Goal: Check status

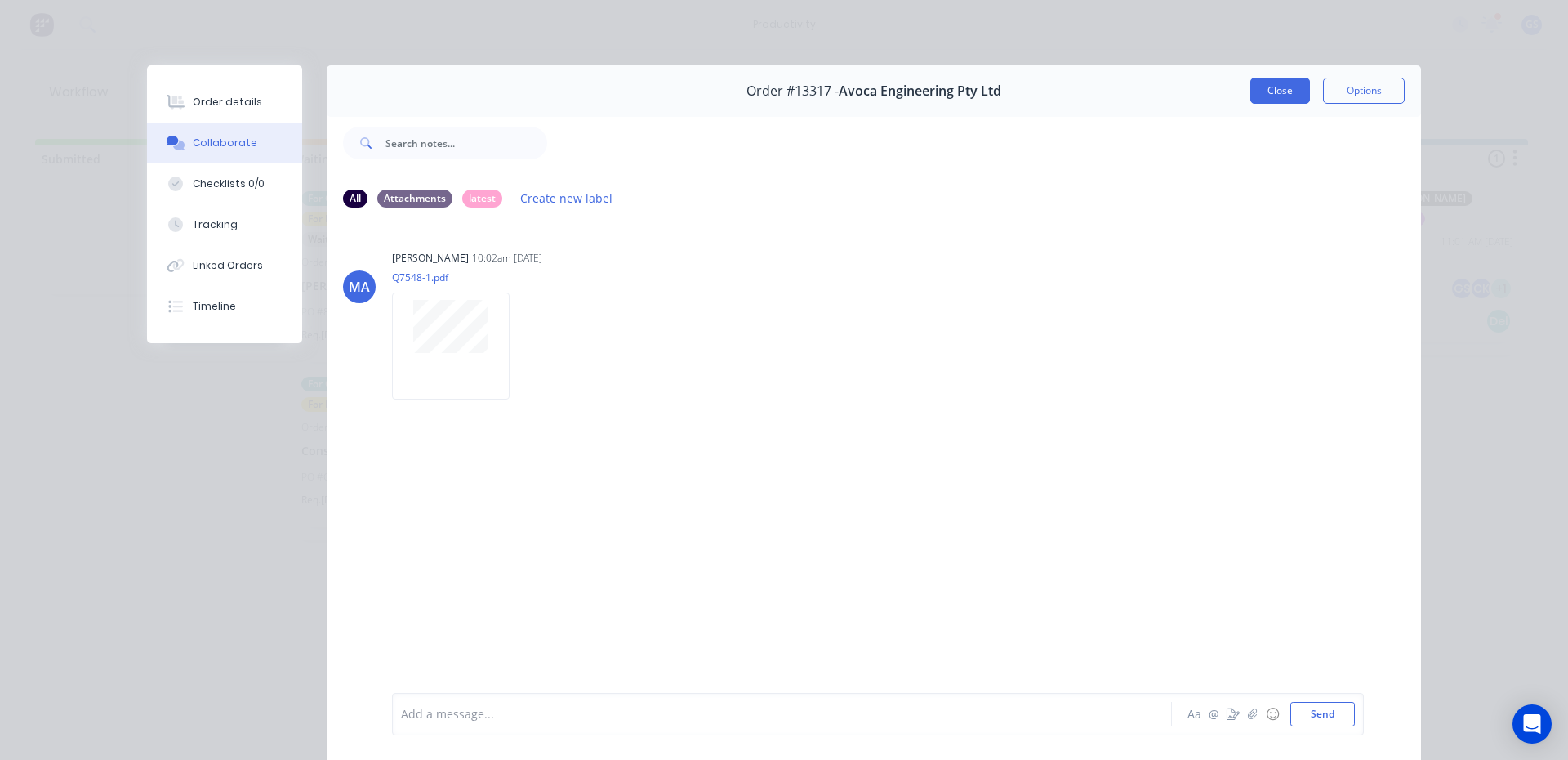
click at [1273, 91] on button "Close" at bounding box center [1280, 91] width 60 height 26
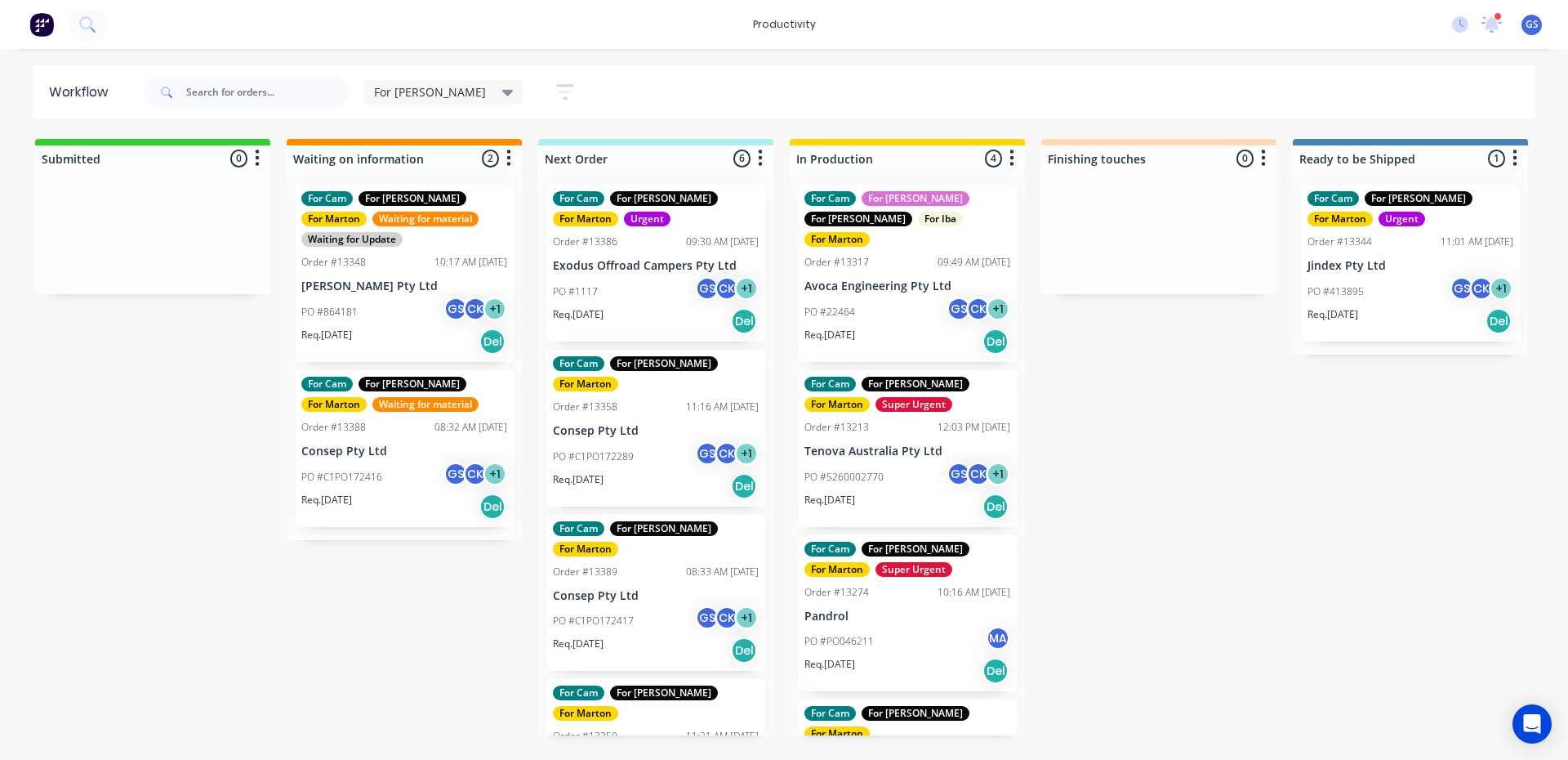
click at [829, 634] on p "PO #PO046211" at bounding box center [839, 641] width 69 height 15
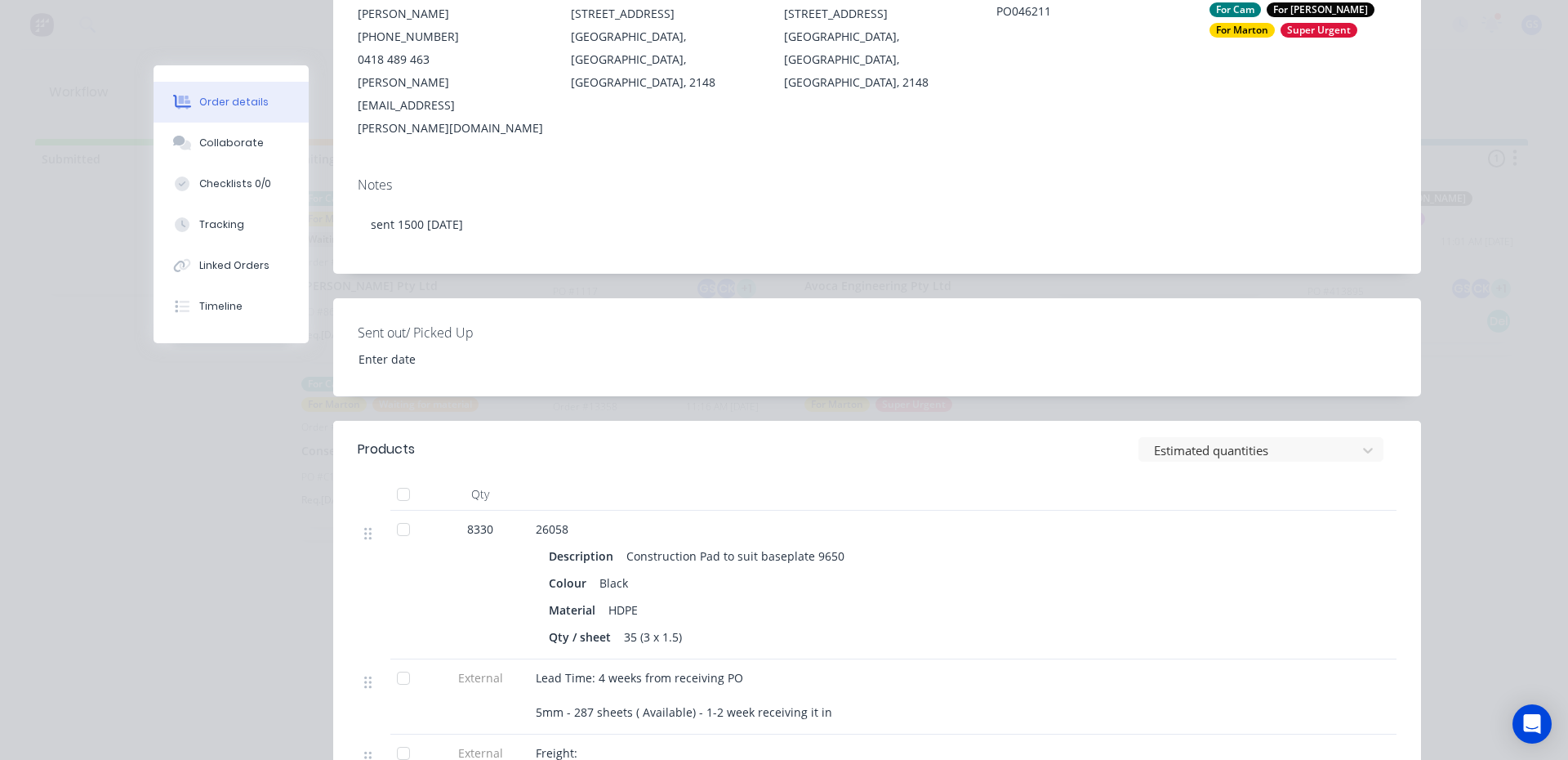
scroll to position [327, 0]
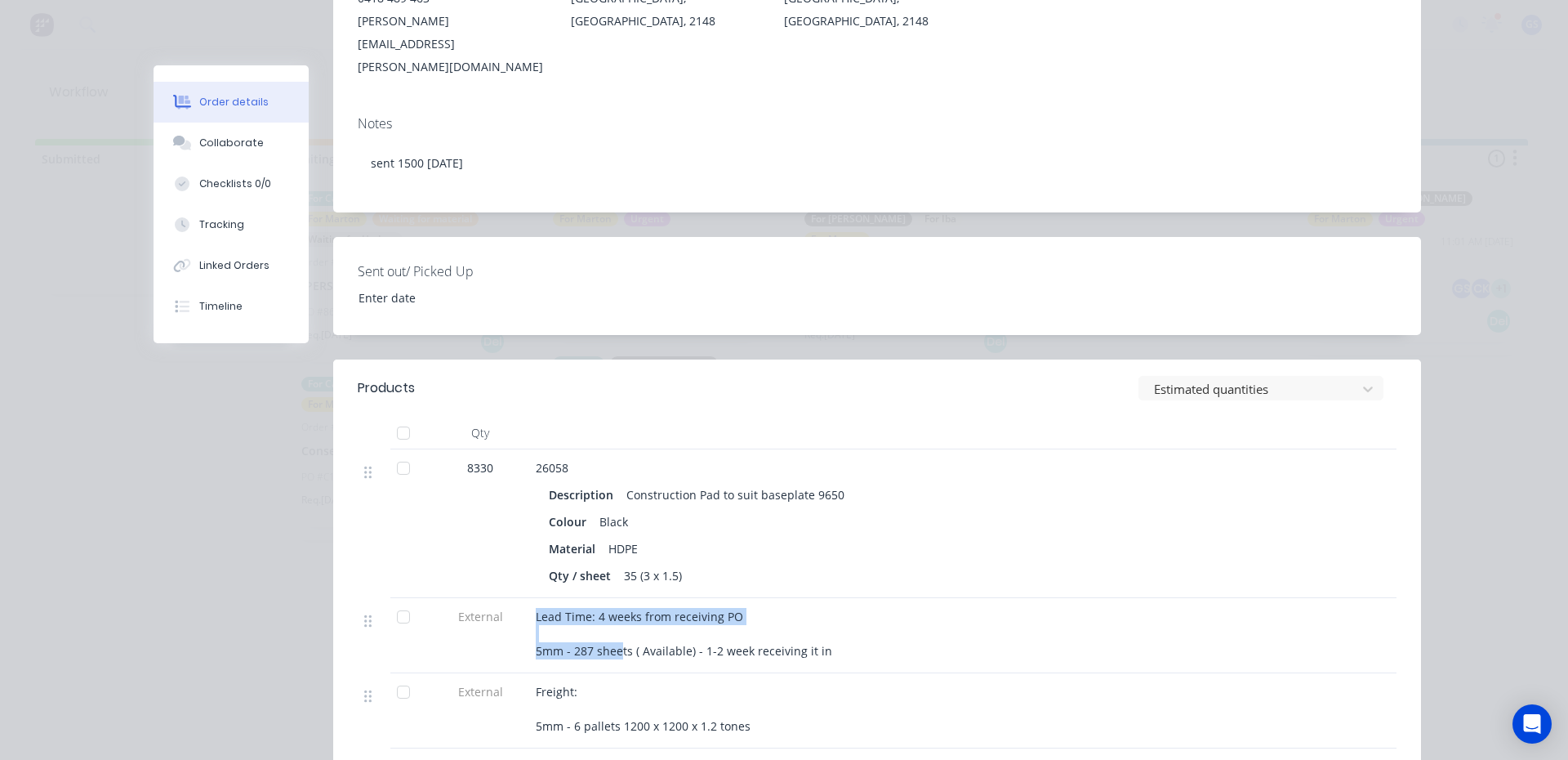
drag, startPoint x: 520, startPoint y: 610, endPoint x: 615, endPoint y: 613, distance: 95.0
click at [615, 613] on div "External Lead Time: 4 weeks from receiving PO 5mm - 287 sheets ( Available) - 1…" at bounding box center [878, 635] width 1039 height 75
click at [623, 610] on span "Lead Time: 4 weeks from receiving PO 5mm - 287 sheets ( Available) - 1-2 week r…" at bounding box center [683, 633] width 296 height 50
drag, startPoint x: 629, startPoint y: 607, endPoint x: 569, endPoint y: 611, distance: 60.1
click at [569, 611] on span "Lead Time: 4 weeks from receiving PO 5mm - 287 sheets ( Available) - 1-2 week r…" at bounding box center [683, 633] width 296 height 50
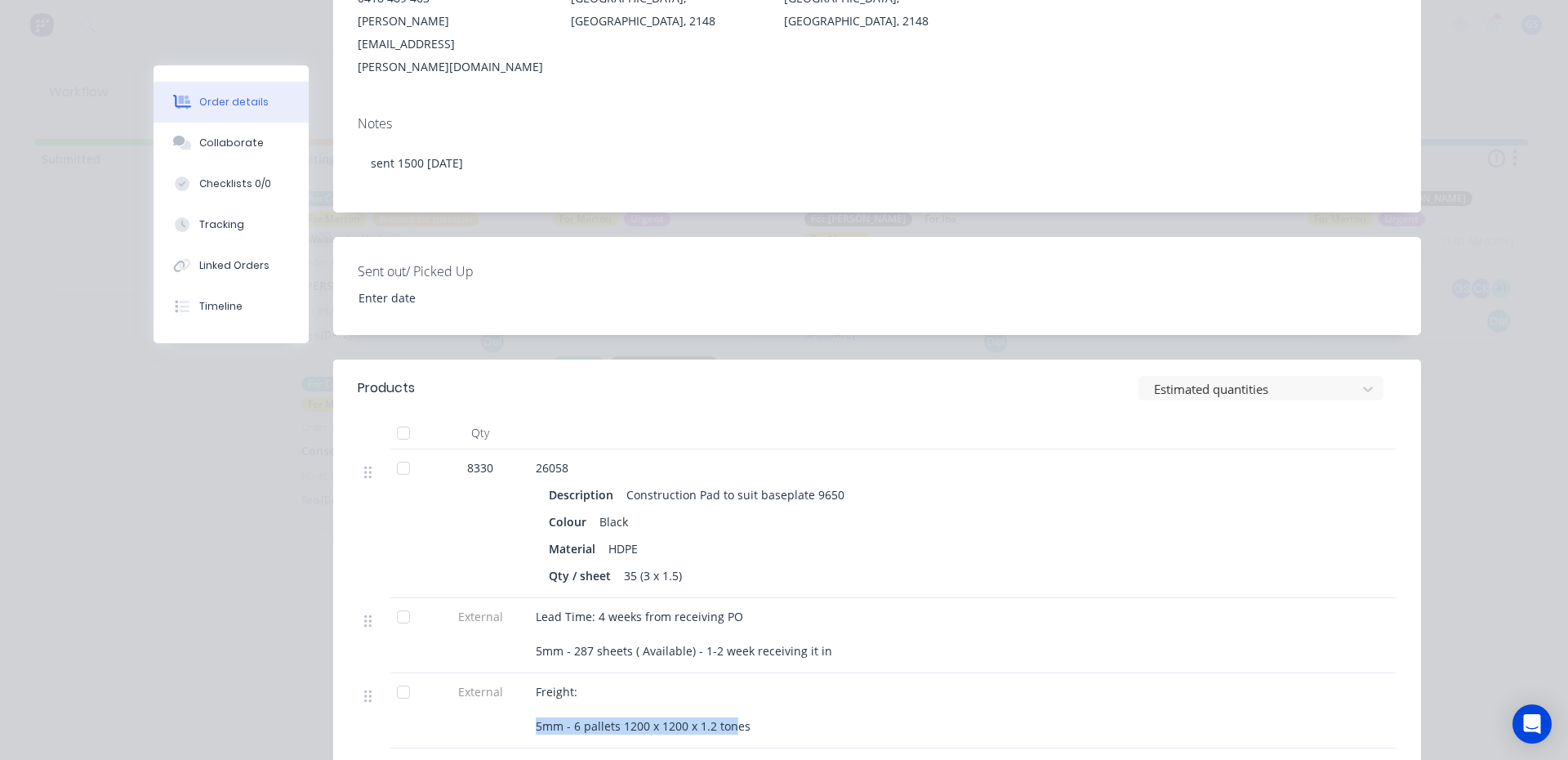
drag, startPoint x: 528, startPoint y: 683, endPoint x: 730, endPoint y: 698, distance: 202.6
click at [730, 698] on div "Freight: 5mm - 6 pallets 1200 x 1200 x 1.2 tones" at bounding box center [856, 710] width 653 height 75
click at [717, 693] on div "Freight: 5mm - 6 pallets 1200 x 1200 x 1.2 tones" at bounding box center [856, 710] width 653 height 75
drag, startPoint x: 564, startPoint y: 685, endPoint x: 615, endPoint y: 684, distance: 51.0
click at [615, 684] on span "Freight: 5mm - 6 pallets 1200 x 1200 x 1.2 tones" at bounding box center [643, 708] width 215 height 50
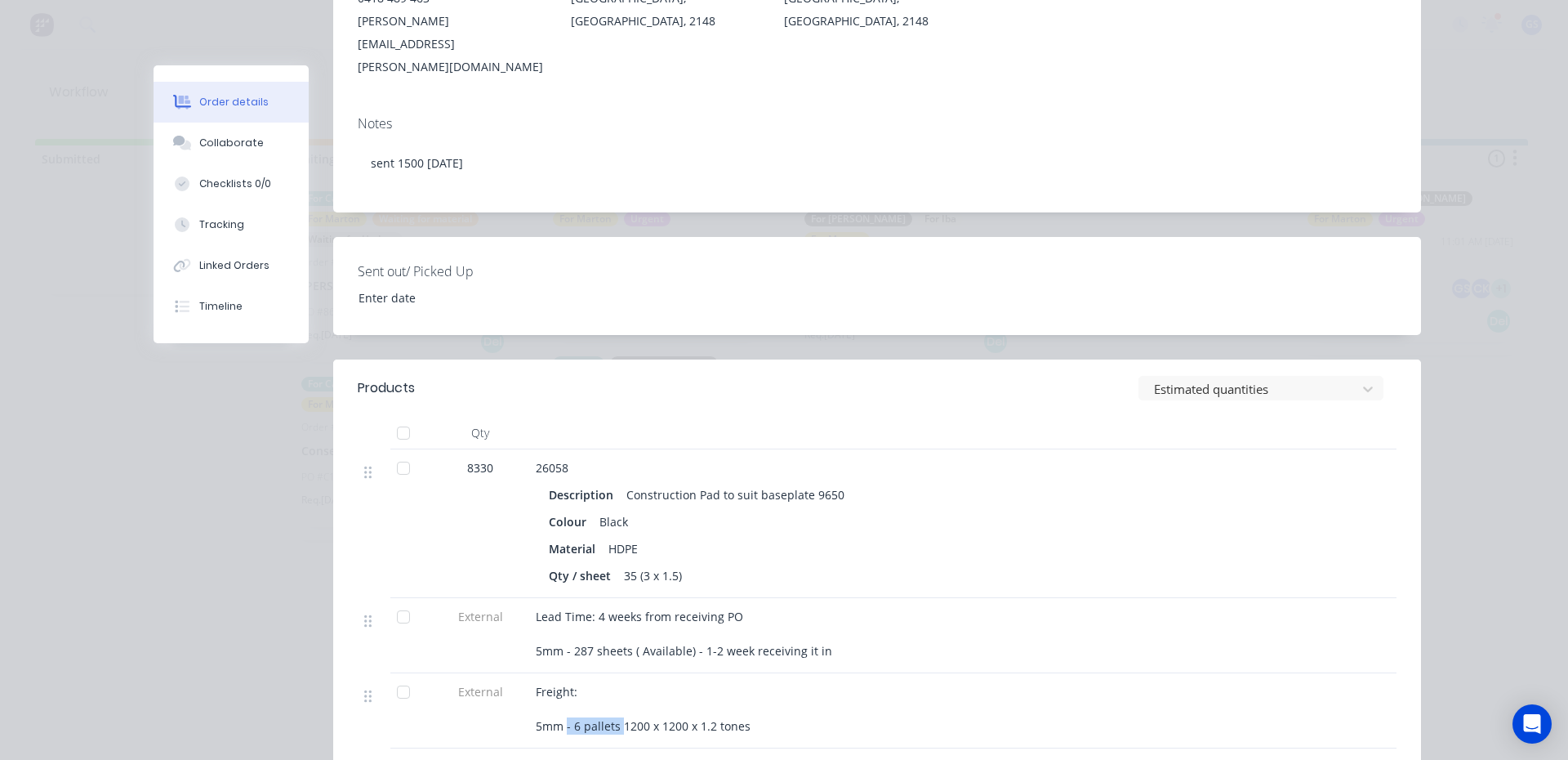
click at [578, 683] on span "Freight: 5mm - 6 pallets 1200 x 1200 x 1.2 tones" at bounding box center [643, 708] width 215 height 50
drag, startPoint x: 569, startPoint y: 680, endPoint x: 709, endPoint y: 681, distance: 140.0
click at [716, 685] on span "Freight: 5mm - 6 pallets 1200 x 1200 x 1.2 tones" at bounding box center [643, 708] width 215 height 50
click at [664, 608] on div "Lead Time: 4 weeks from receiving PO 5mm - 287 sheets ( Available) - 1-2 week r…" at bounding box center [856, 633] width 640 height 52
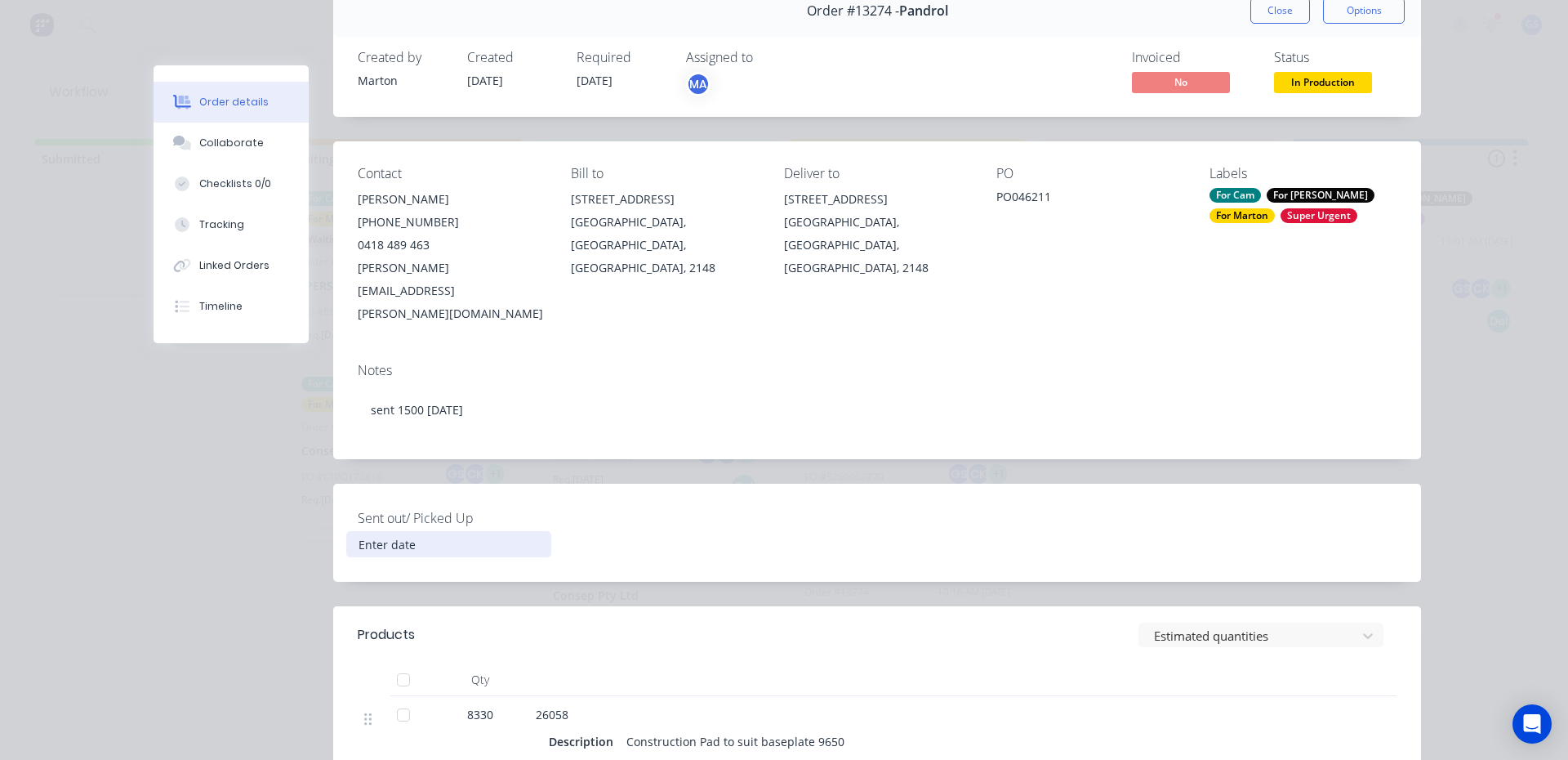
scroll to position [0, 0]
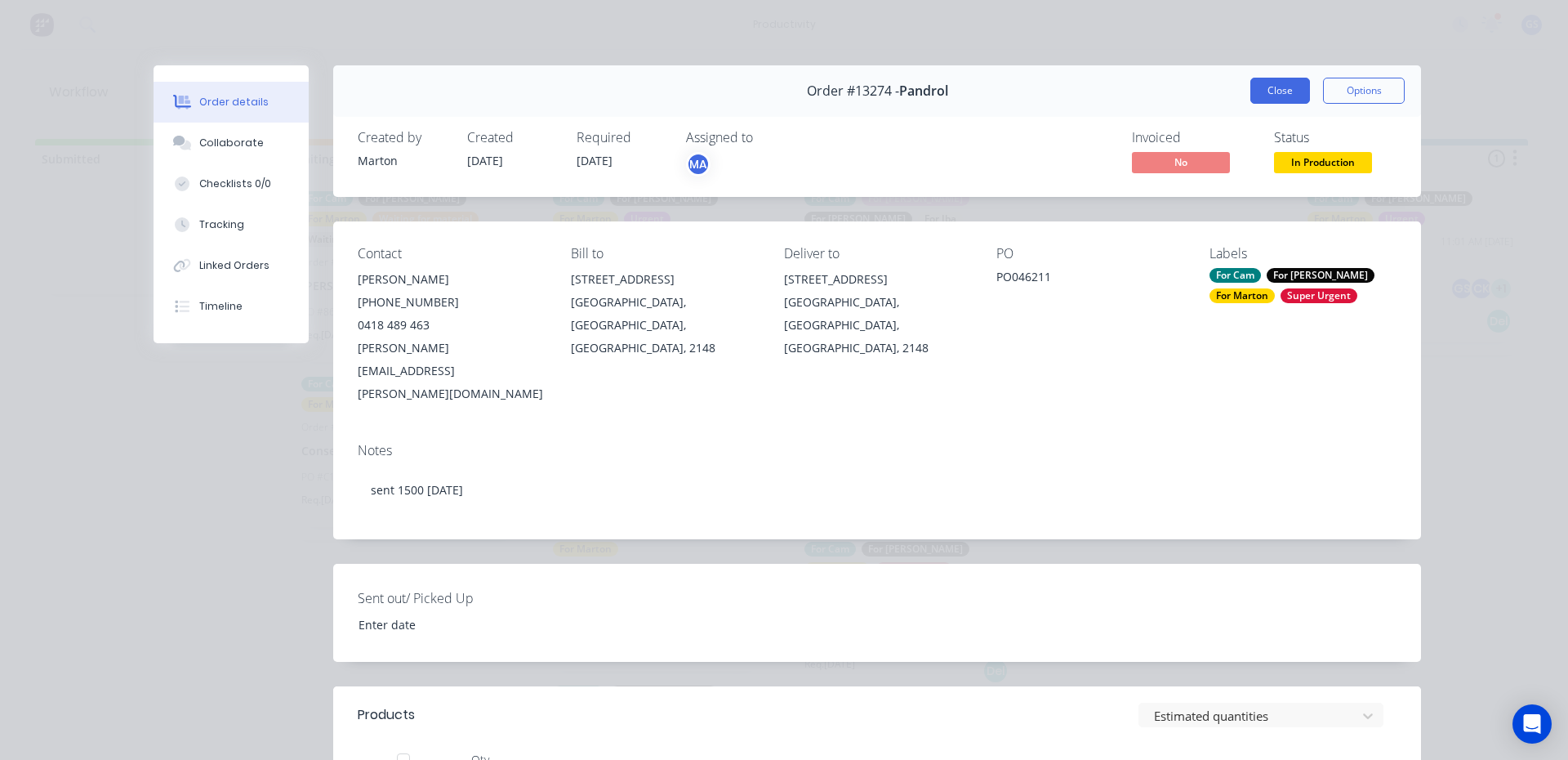
click at [1284, 102] on button "Close" at bounding box center [1280, 91] width 60 height 26
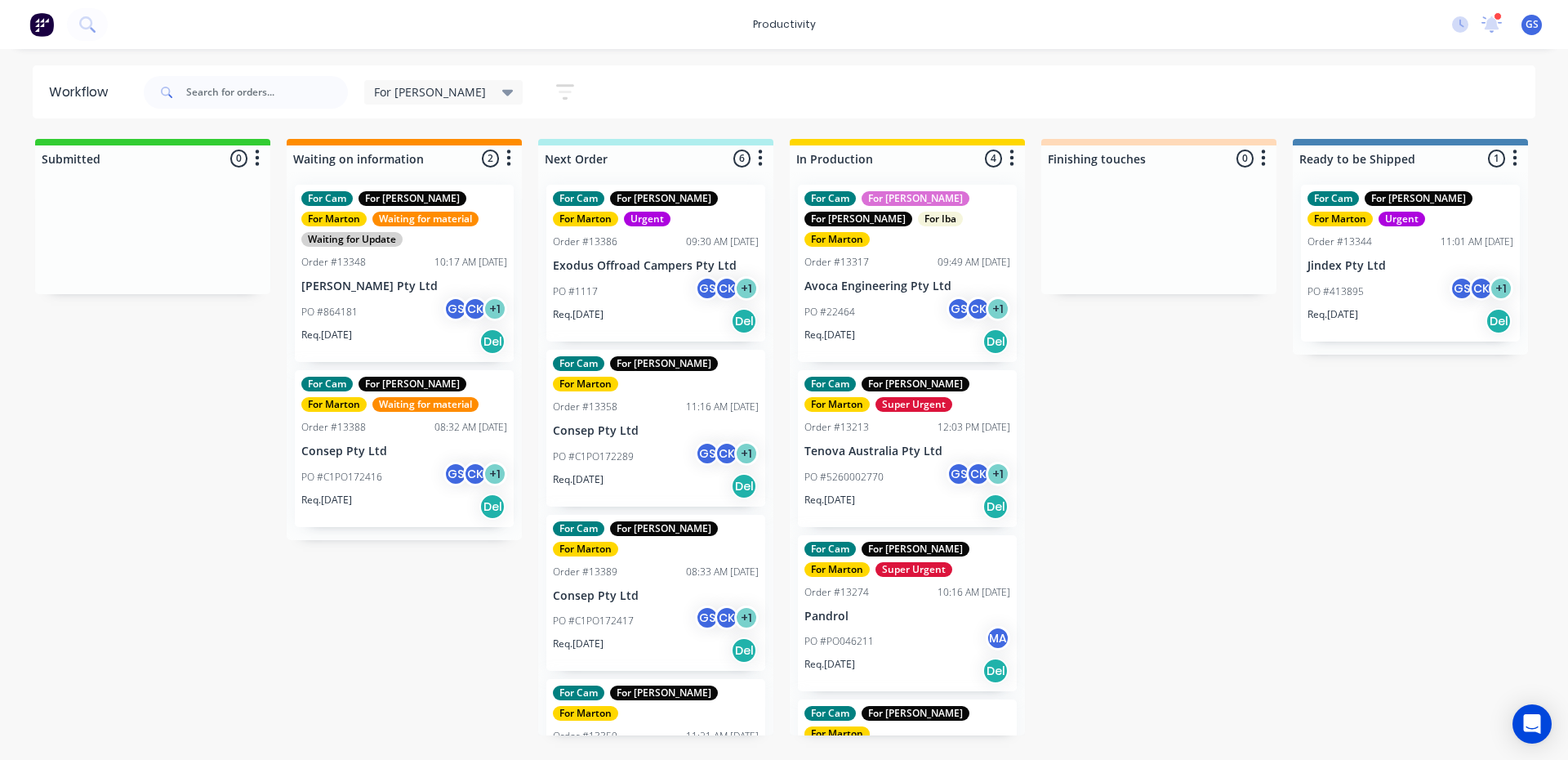
click at [665, 442] on div "PO #C1PO172289 GS CK + 1" at bounding box center [656, 457] width 206 height 31
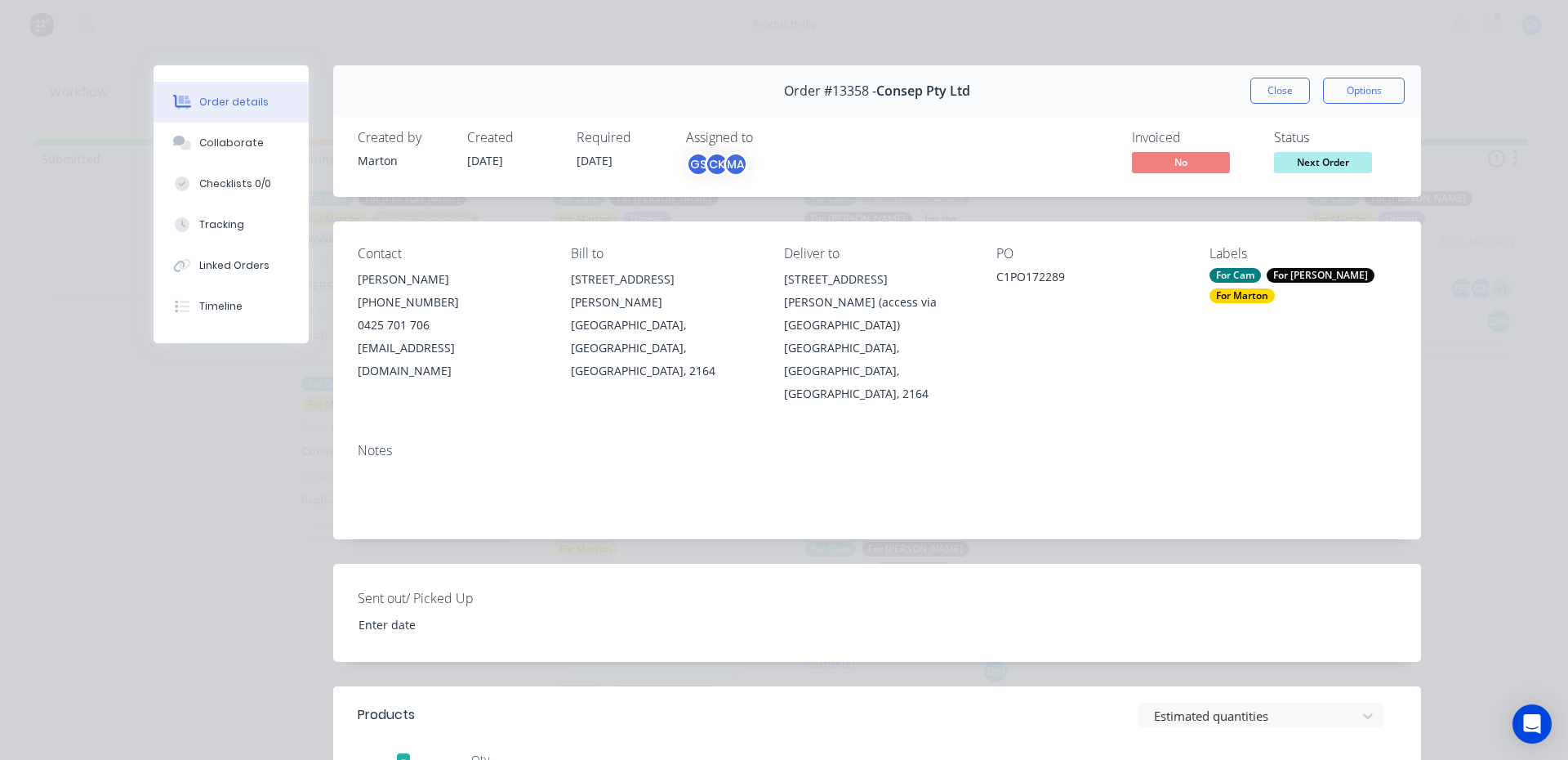
click at [1270, 88] on button "Close" at bounding box center [1280, 91] width 60 height 26
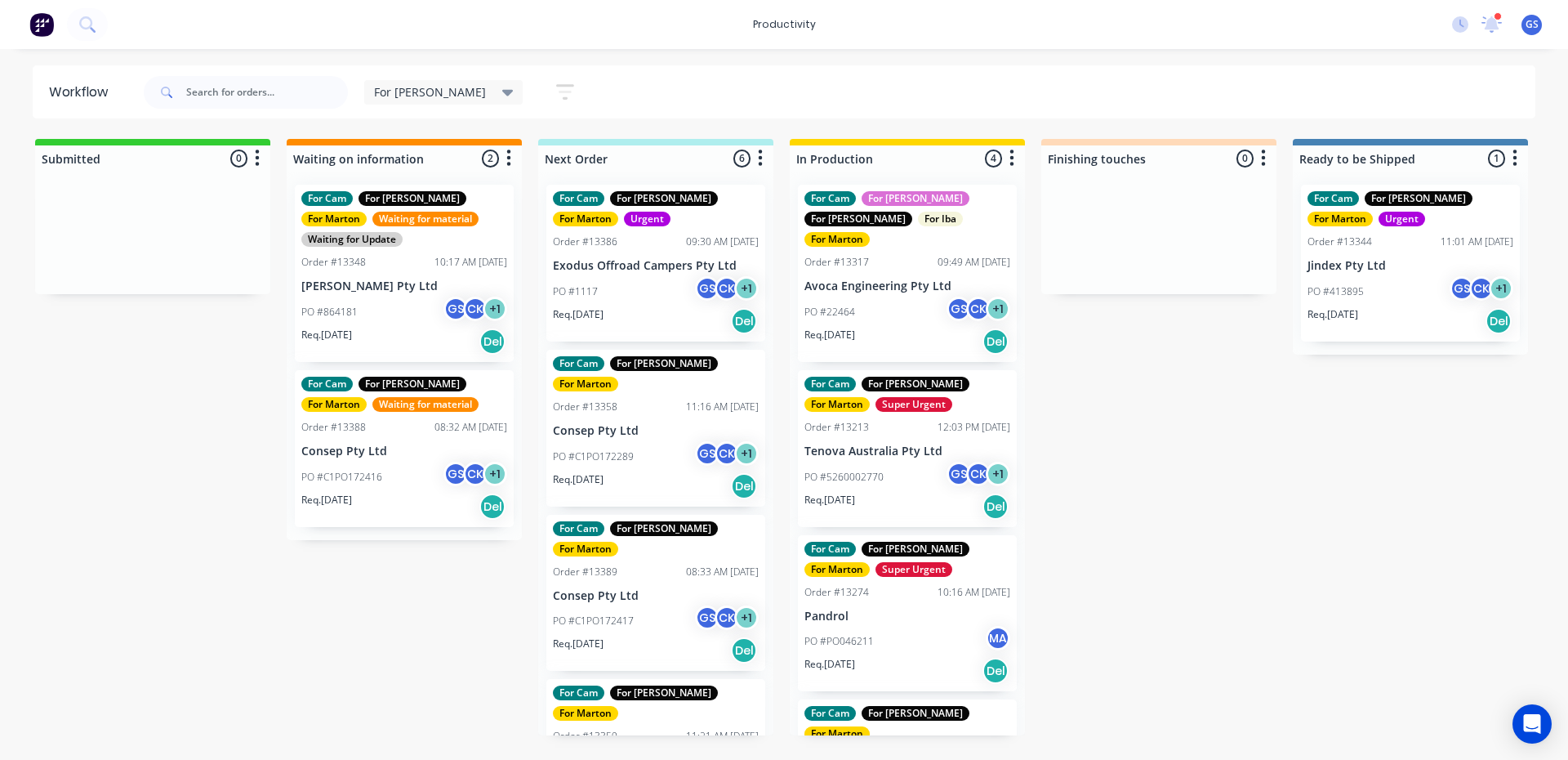
click at [617, 614] on p "PO #C1PO172417" at bounding box center [594, 621] width 81 height 15
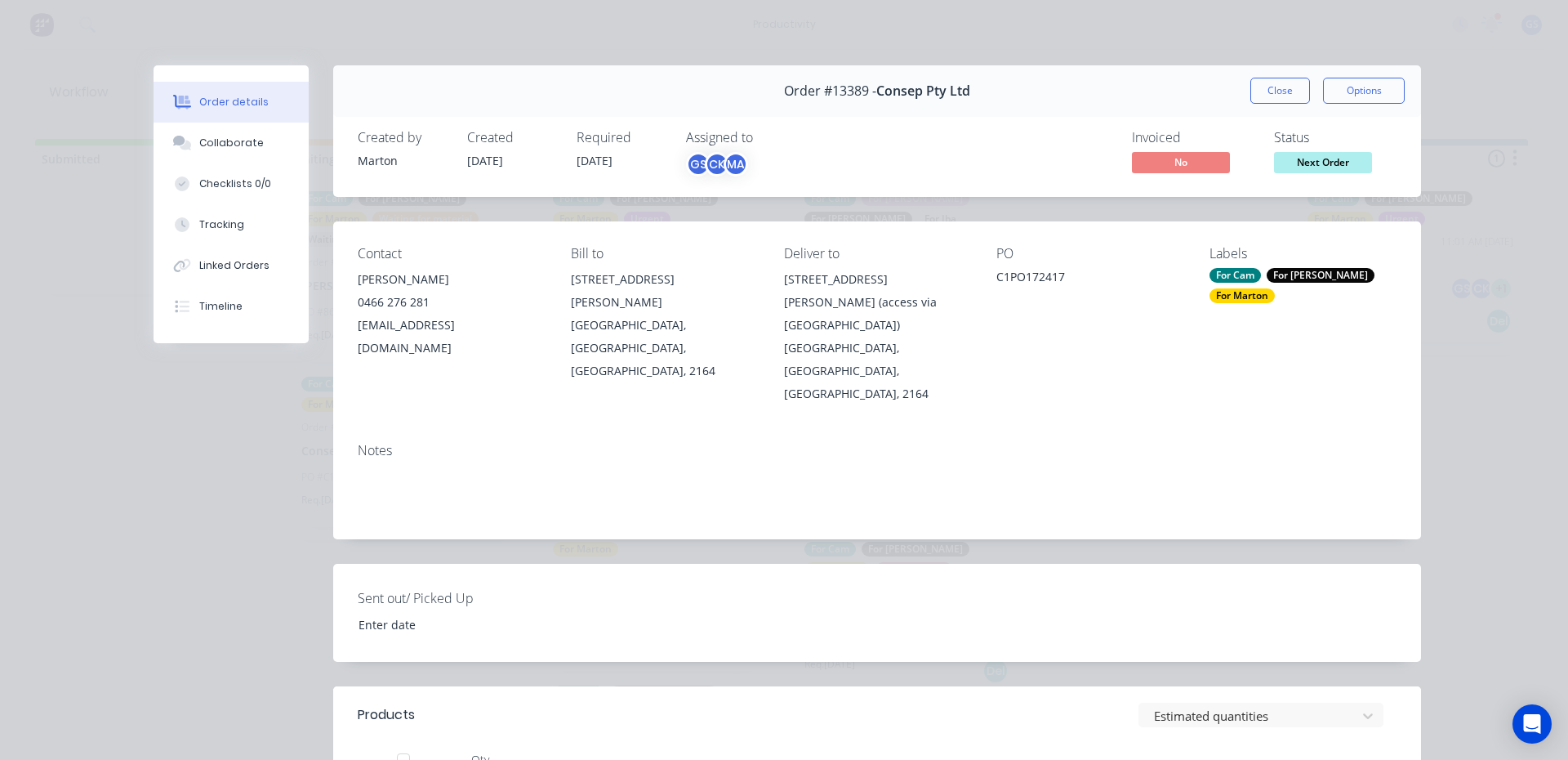
click at [1269, 116] on div "Order #13389 - Consep Pty Ltd Close Options" at bounding box center [877, 91] width 1088 height 52
click at [1277, 100] on button "Close" at bounding box center [1280, 91] width 60 height 26
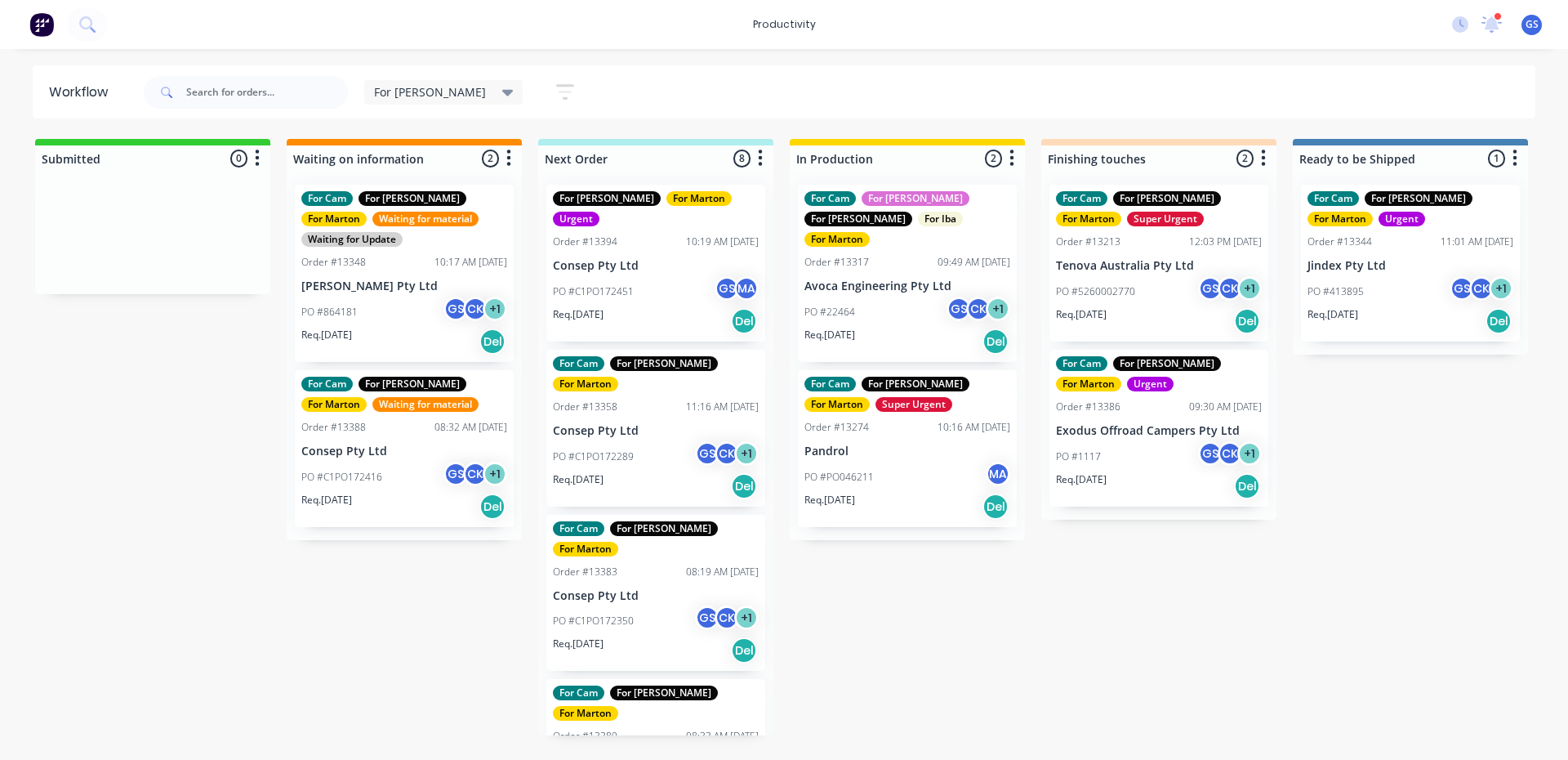
click at [593, 284] on p "PO #C1PO172451" at bounding box center [594, 291] width 81 height 15
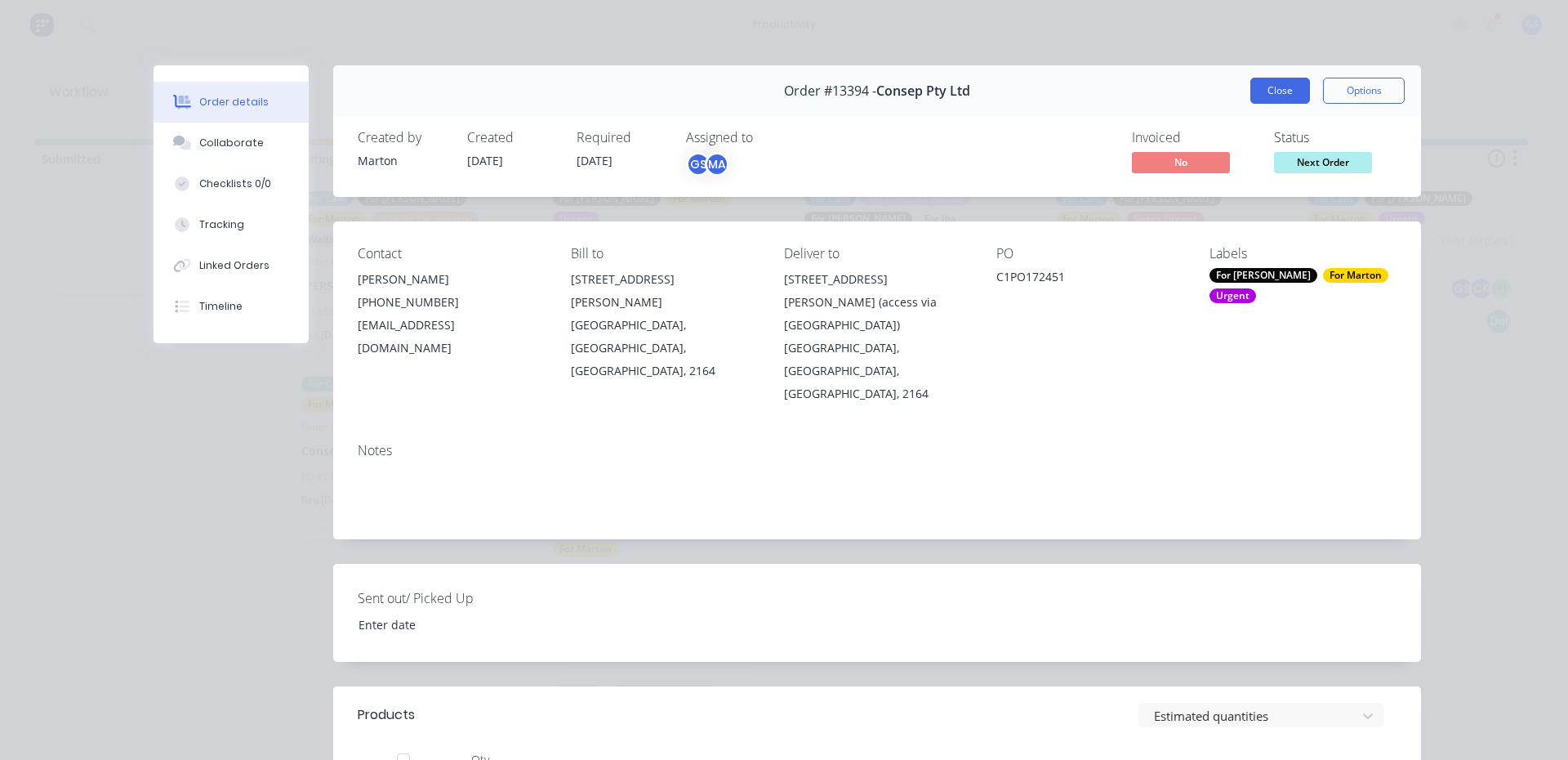
click at [1287, 95] on button "Close" at bounding box center [1280, 91] width 60 height 26
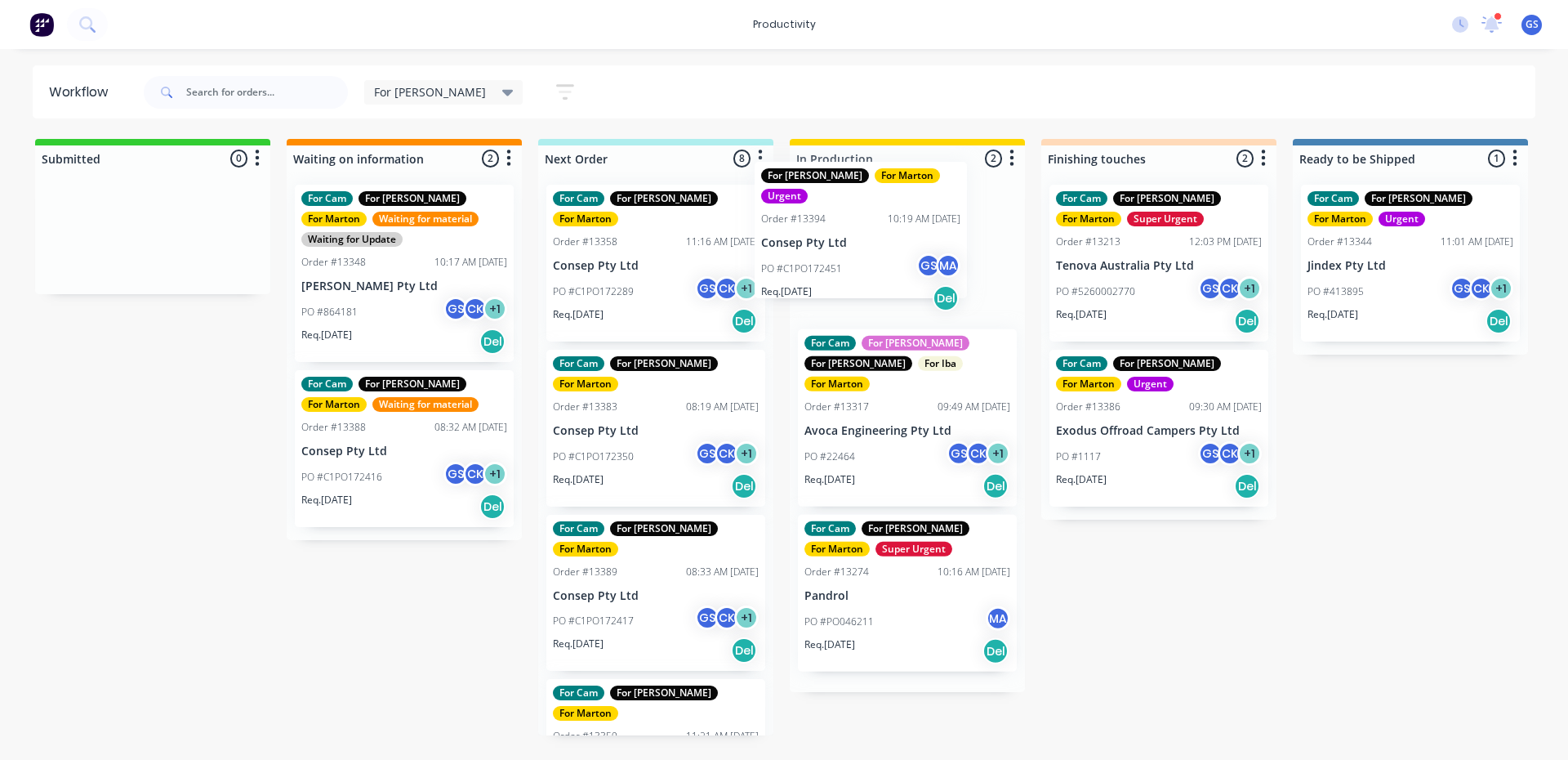
drag, startPoint x: 683, startPoint y: 246, endPoint x: 895, endPoint y: 227, distance: 212.8
click at [895, 227] on div "Submitted 0 Sort By Created date Required date Order number Customer name Most …" at bounding box center [1112, 437] width 2250 height 596
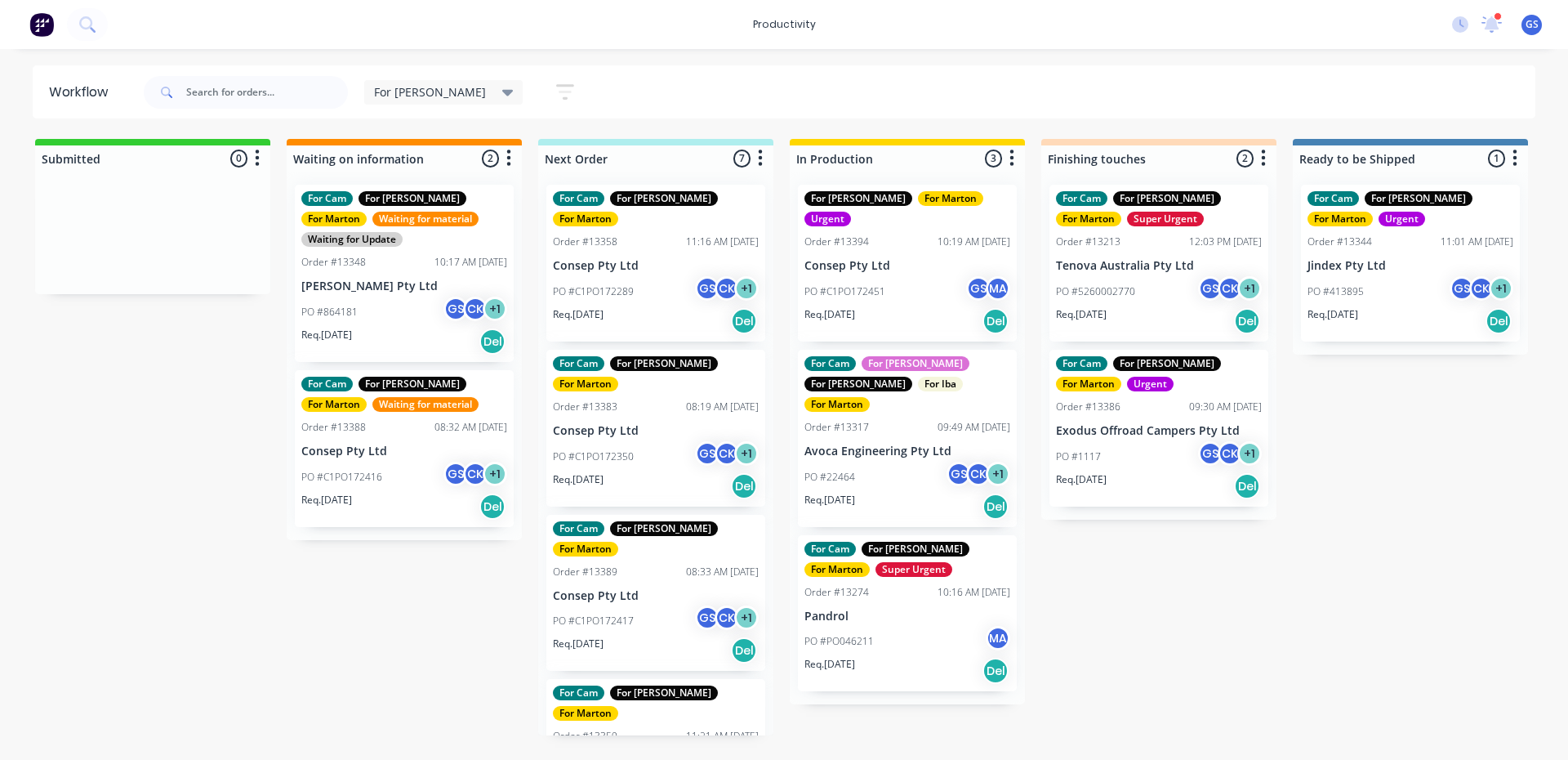
click at [1172, 442] on div "PO #1117 GS CK + 1" at bounding box center [1159, 457] width 206 height 31
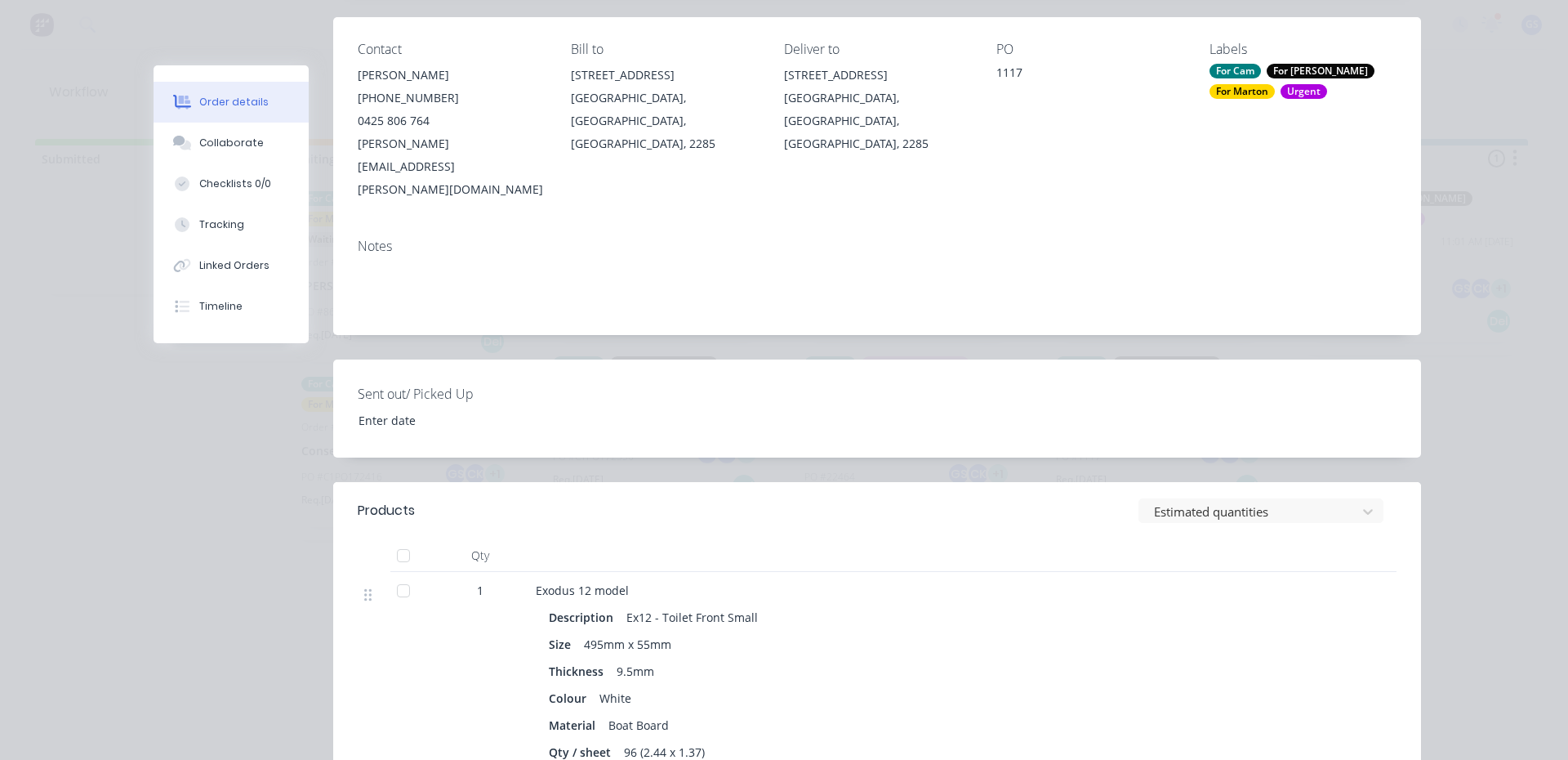
scroll to position [11, 0]
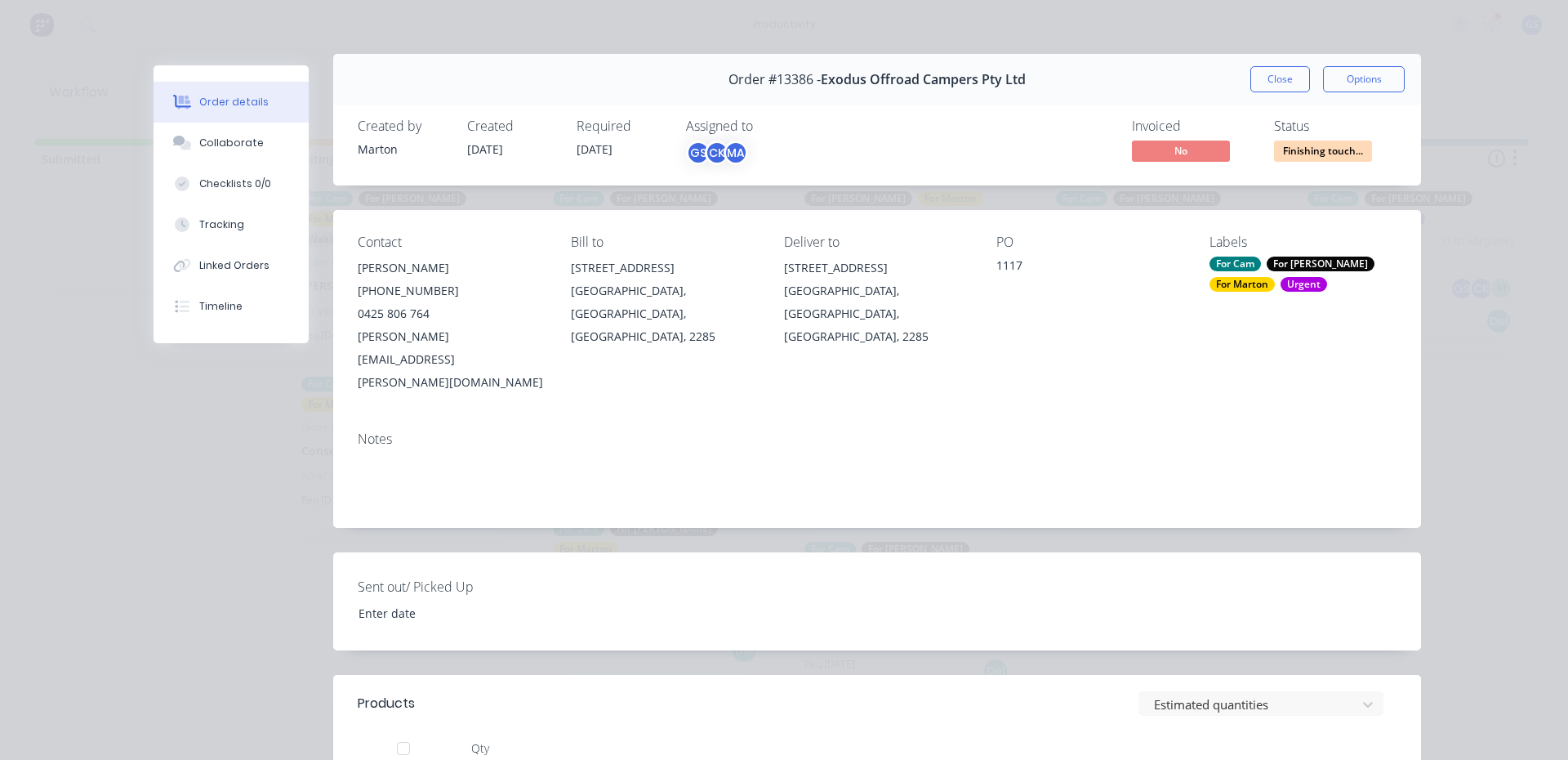
click at [1262, 96] on div "Order #13386 - Exodus Offroad Campers Pty Ltd Close Options" at bounding box center [877, 79] width 1088 height 52
click at [1262, 84] on button "Close" at bounding box center [1280, 79] width 60 height 26
